Goal: Transaction & Acquisition: Book appointment/travel/reservation

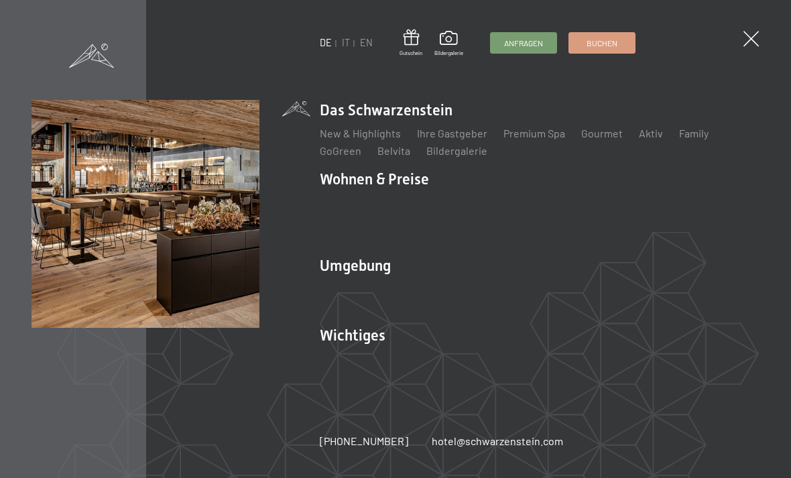
click at [643, 139] on link "Aktiv" at bounding box center [651, 133] width 24 height 13
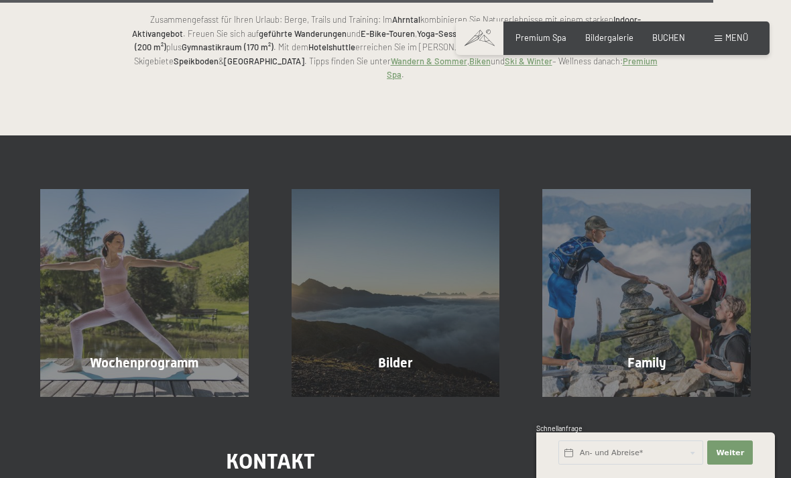
scroll to position [2634, 0]
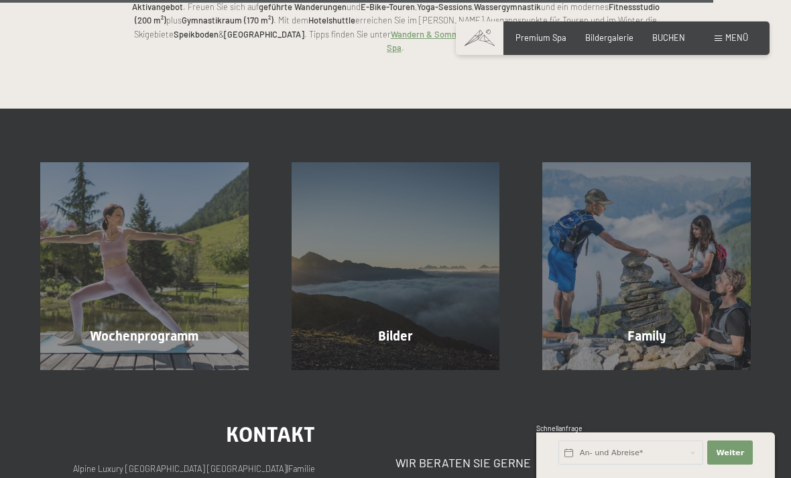
click at [205, 258] on div "Wochenprogramm Mehr erfahren" at bounding box center [144, 266] width 251 height 208
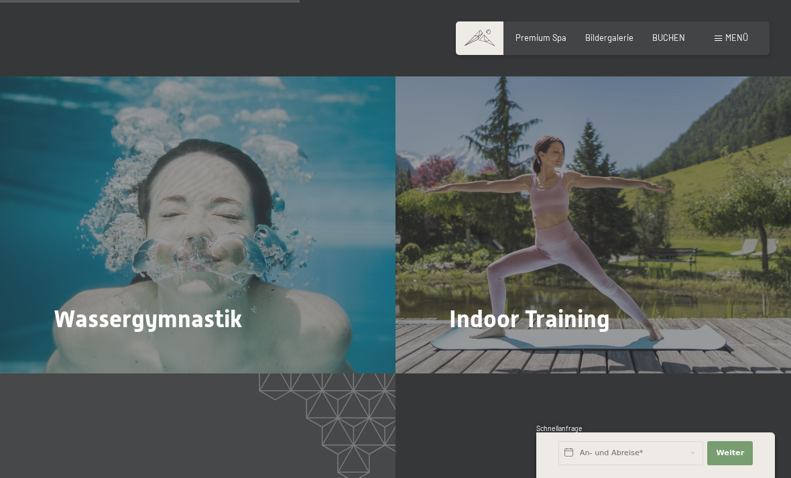
scroll to position [1616, 0]
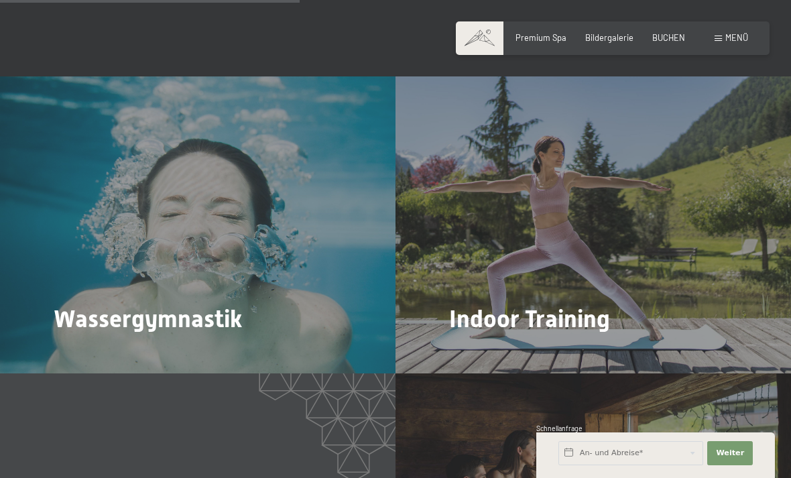
click at [574, 278] on div "Indoor Training Mehr dazu" at bounding box center [592, 224] width 395 height 297
click at [480, 278] on div "Indoor Training Mehr dazu" at bounding box center [592, 224] width 395 height 297
click at [471, 257] on div "Indoor Training Mehr dazu" at bounding box center [592, 224] width 395 height 297
click at [493, 350] on span "Mehr dazu" at bounding box center [476, 356] width 45 height 12
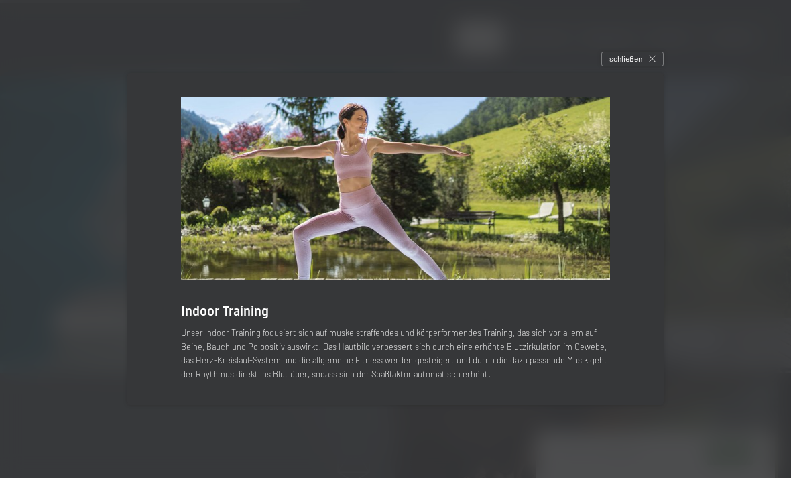
click at [608, 199] on img at bounding box center [395, 189] width 429 height 184
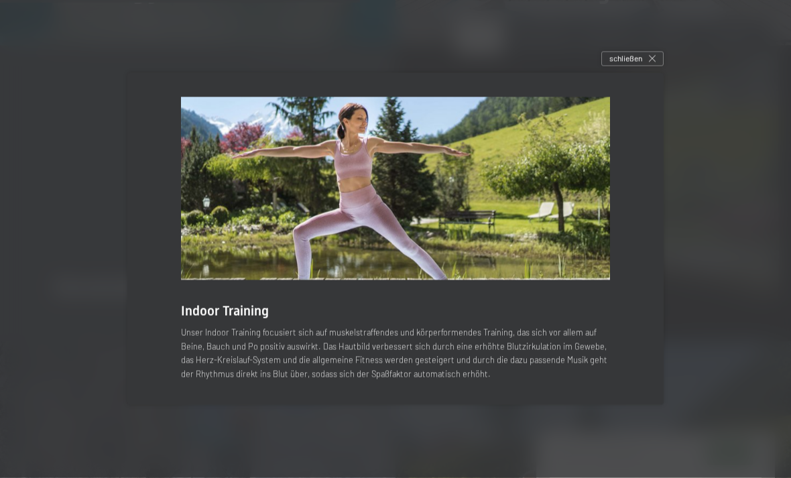
scroll to position [1953, 0]
click at [637, 66] on div "schließen" at bounding box center [632, 59] width 62 height 15
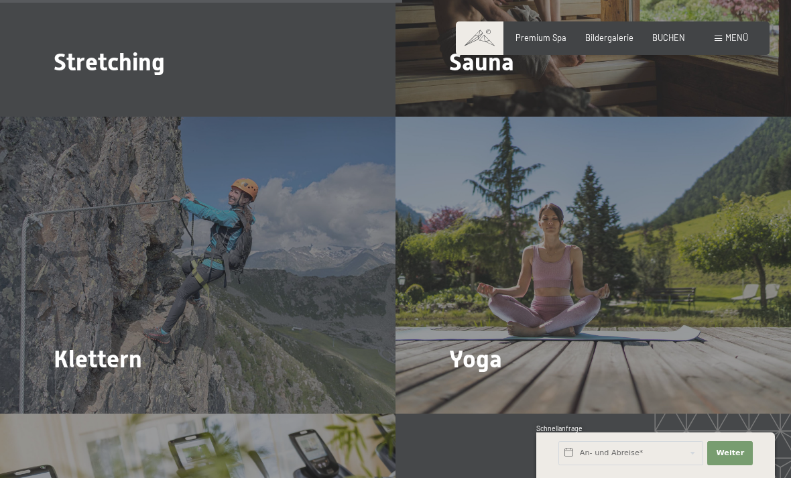
scroll to position [2168, 0]
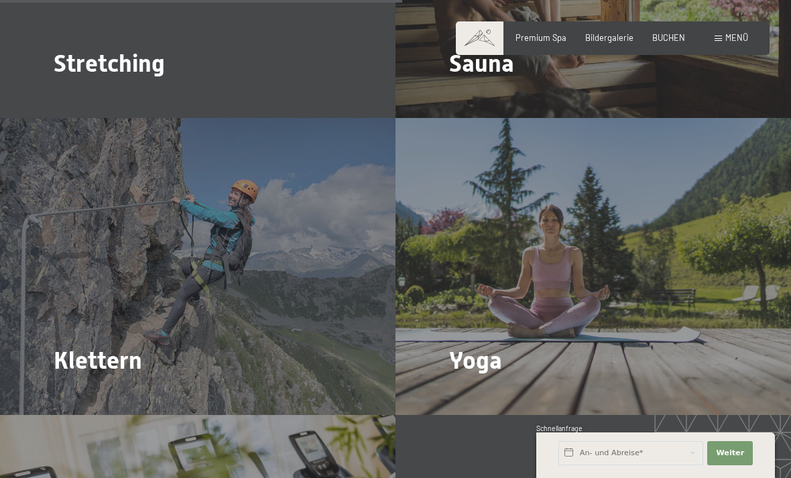
click at [578, 300] on div "Yoga Mehr dazu" at bounding box center [592, 266] width 395 height 297
click at [484, 391] on span "Mehr dazu" at bounding box center [476, 397] width 45 height 12
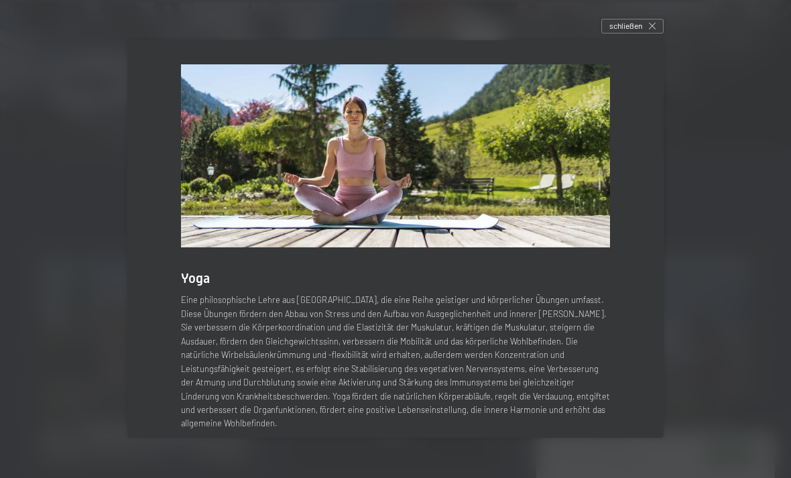
scroll to position [3929, 0]
click at [646, 34] on div "schließen" at bounding box center [632, 26] width 62 height 15
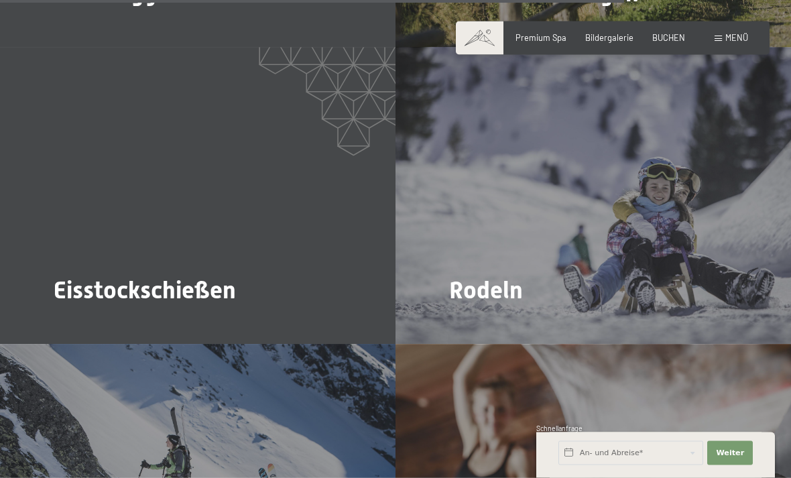
scroll to position [3336, 0]
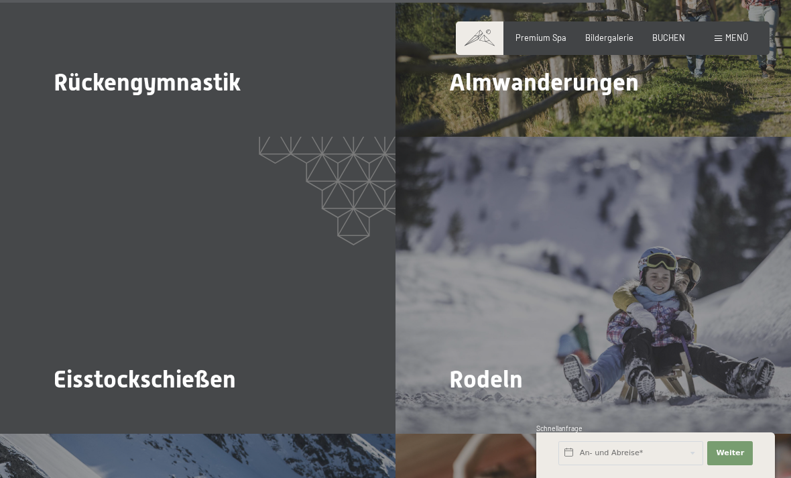
click at [546, 40] on span "Premium Spa" at bounding box center [540, 37] width 51 height 11
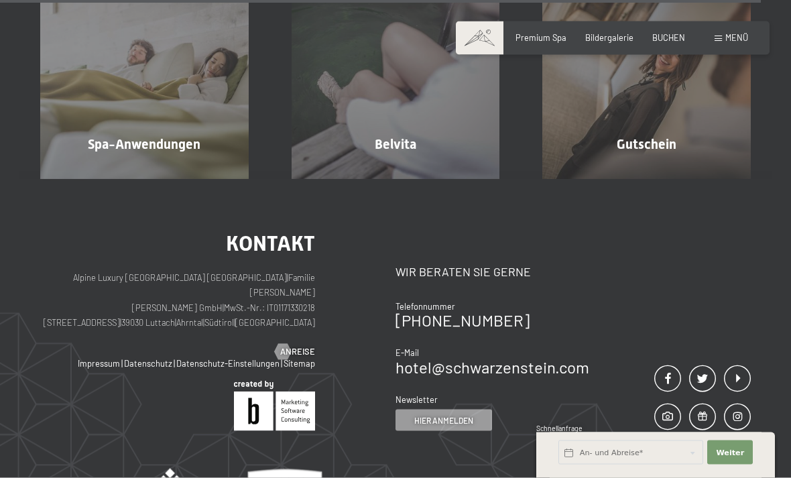
scroll to position [6306, 0]
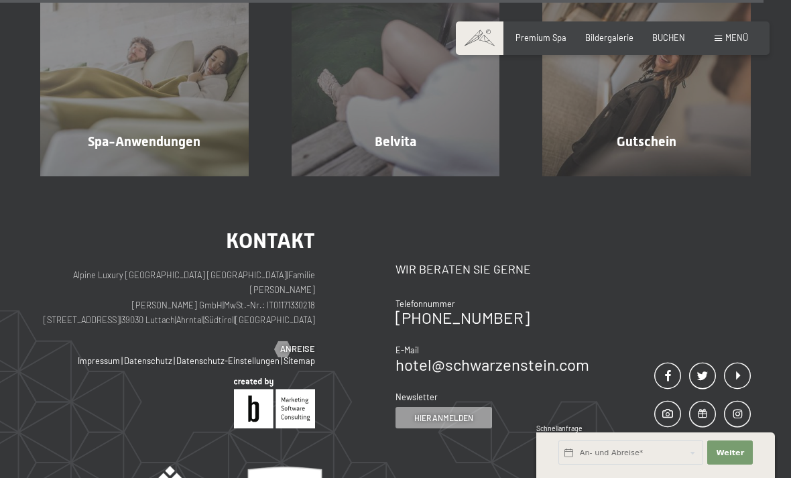
click at [197, 176] on div "Spa-Anwendungen Mehr erfahren" at bounding box center [144, 72] width 251 height 208
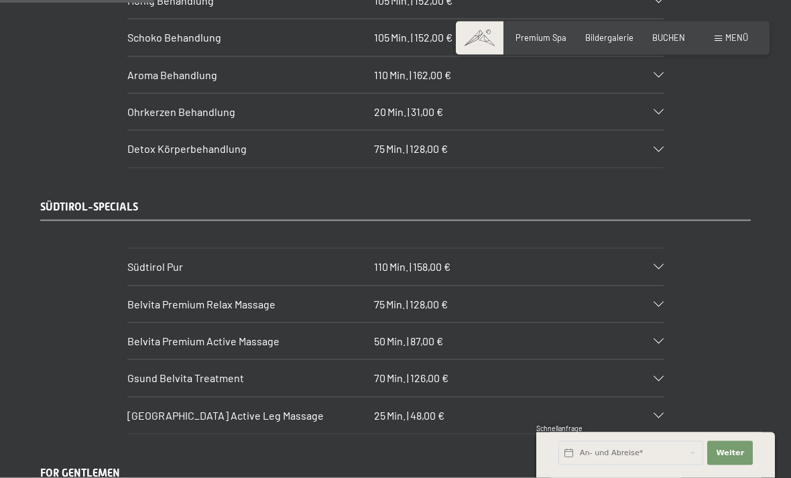
scroll to position [1676, 0]
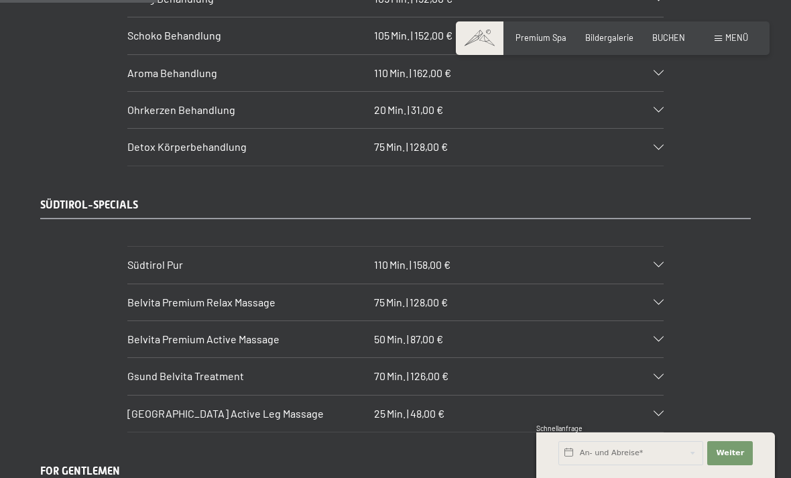
click at [651, 321] on div "Belvita Premium Active Massage 50 Min. | 87,00 €" at bounding box center [395, 339] width 536 height 36
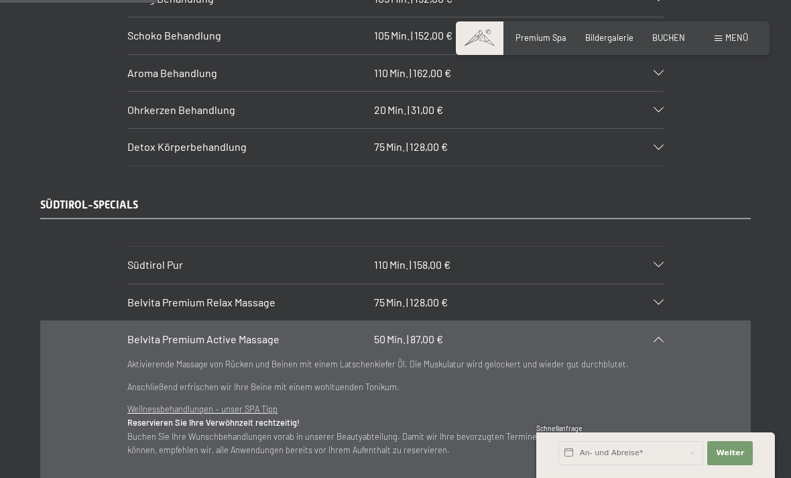
click at [654, 337] on icon at bounding box center [659, 339] width 10 height 5
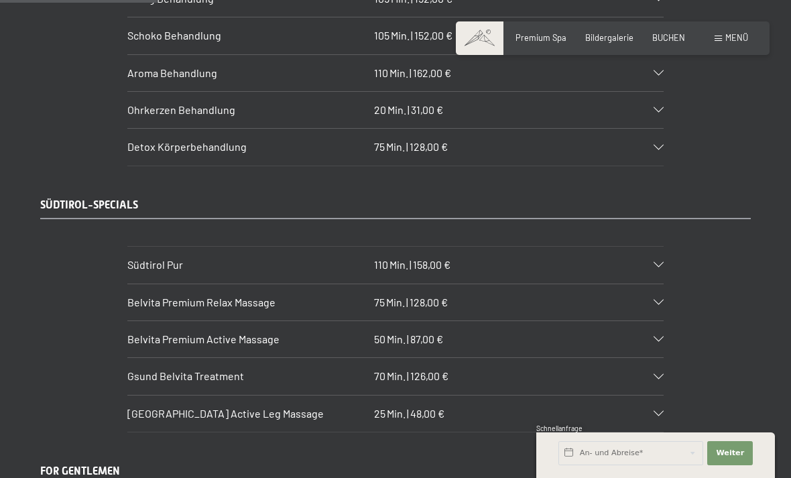
click at [657, 361] on div "Gsund Belvita Treatment 70 Min. | 126,00 €" at bounding box center [395, 376] width 536 height 36
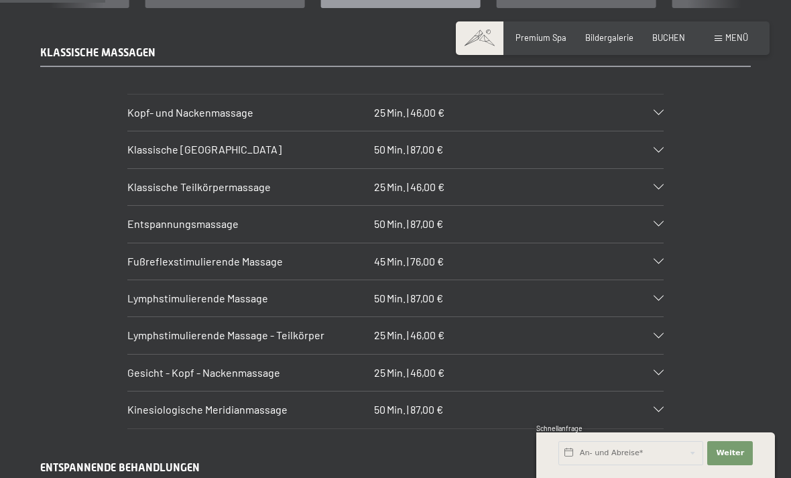
scroll to position [1148, 0]
click at [642, 391] on div "Kinesiologische Meridianmassage 50 Min. | 87,00 €" at bounding box center [395, 409] width 536 height 36
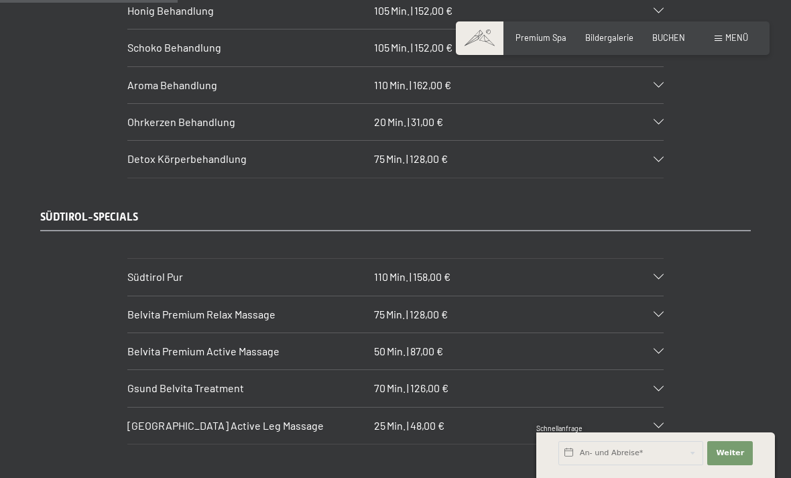
scroll to position [1962, 0]
click at [652, 350] on div at bounding box center [651, 352] width 23 height 5
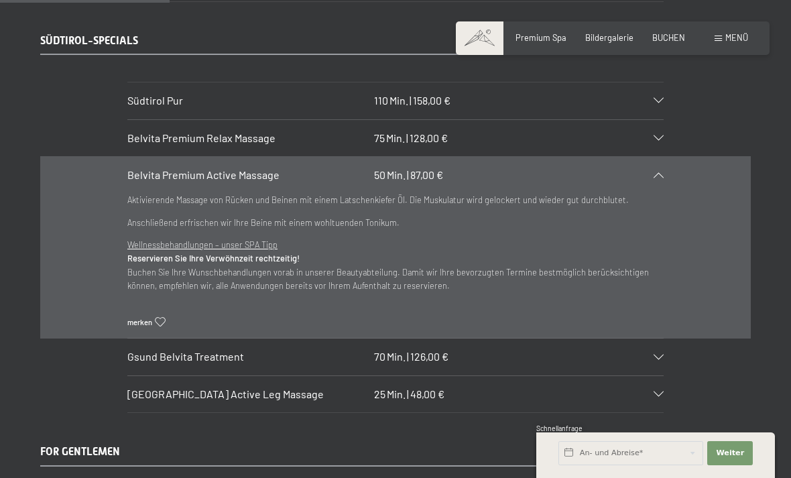
scroll to position [1838, 0]
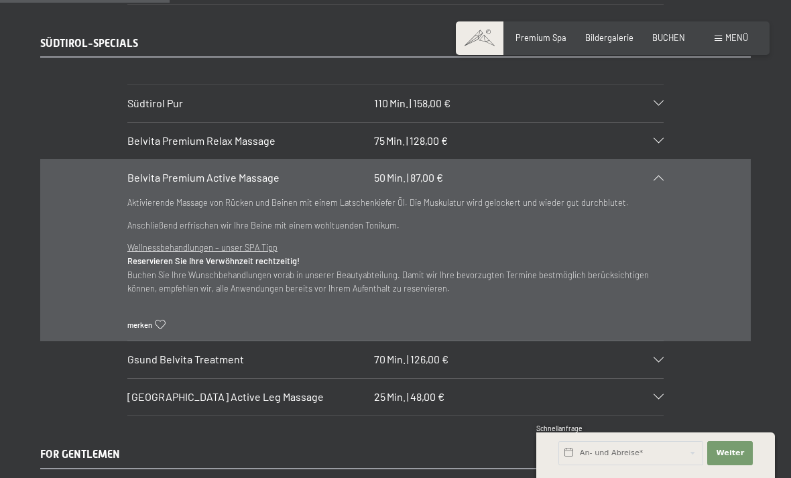
click at [648, 357] on div at bounding box center [651, 359] width 23 height 5
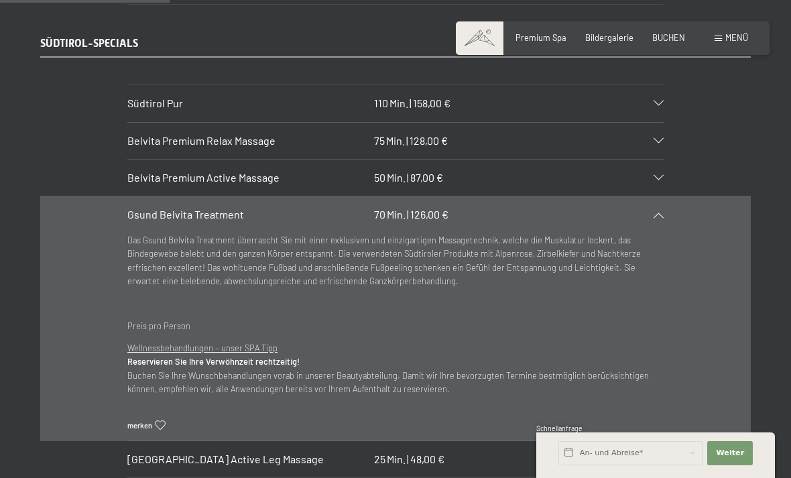
click at [164, 421] on icon at bounding box center [160, 425] width 10 height 9
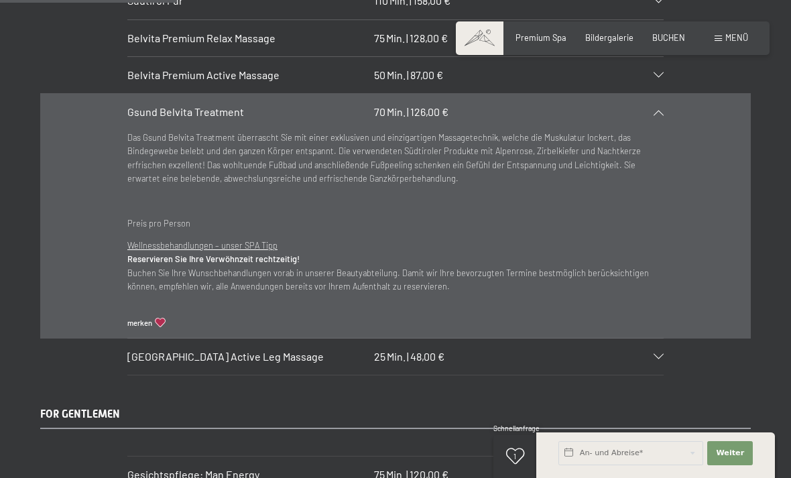
scroll to position [2001, 0]
